Goal: Information Seeking & Learning: Check status

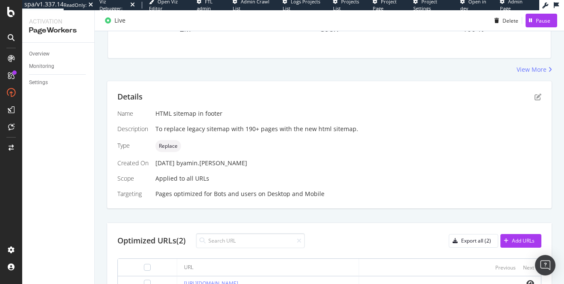
scroll to position [123, 0]
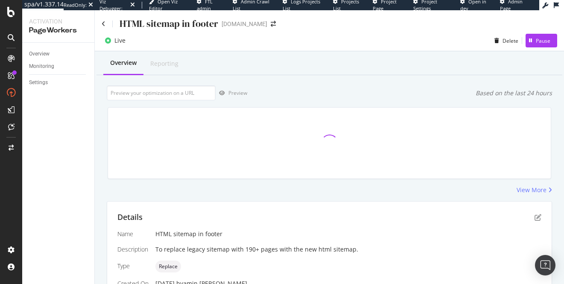
scroll to position [184, 0]
